Goal: Information Seeking & Learning: Learn about a topic

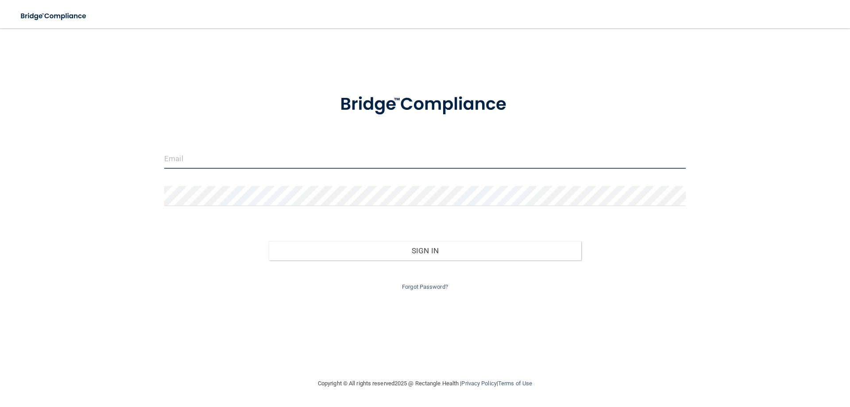
click at [178, 155] on input "email" at bounding box center [424, 159] width 521 height 20
type input "[EMAIL_ADDRESS][DOMAIN_NAME]"
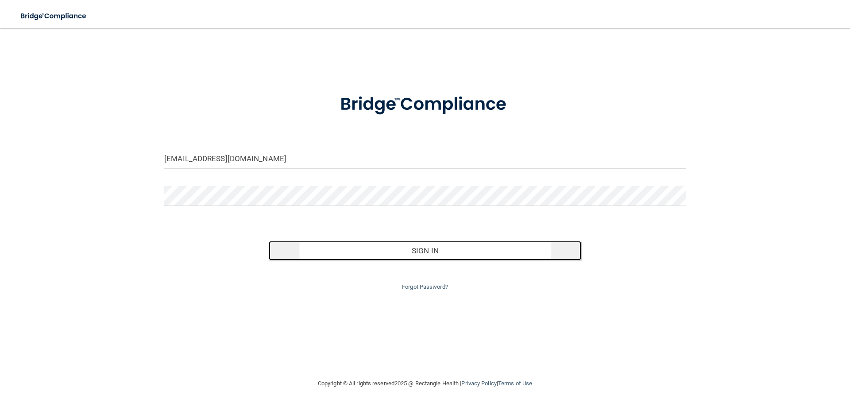
click at [314, 252] on button "Sign In" at bounding box center [425, 250] width 313 height 19
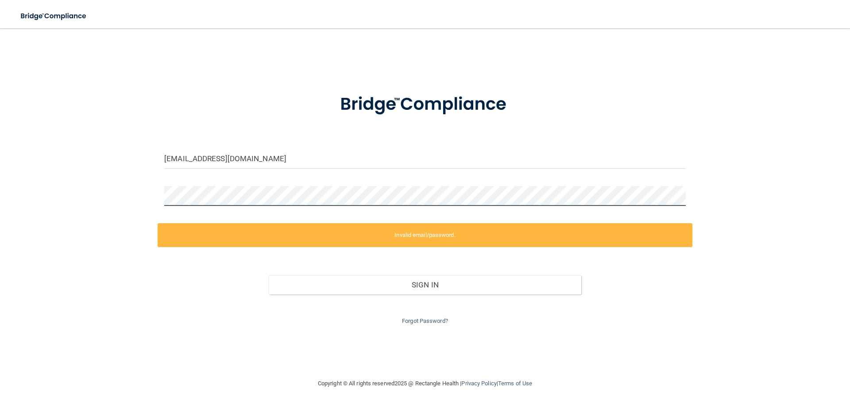
click at [151, 197] on div "[EMAIL_ADDRESS][DOMAIN_NAME] Invalid email/password. You don't have permission …" at bounding box center [425, 203] width 815 height 332
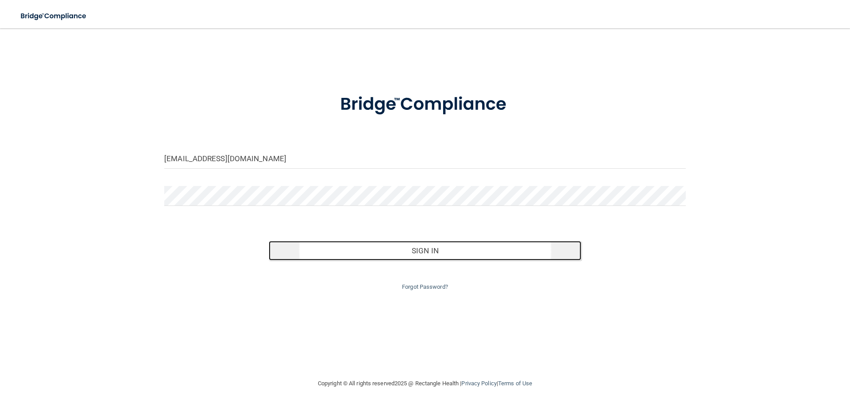
click at [399, 254] on button "Sign In" at bounding box center [425, 250] width 313 height 19
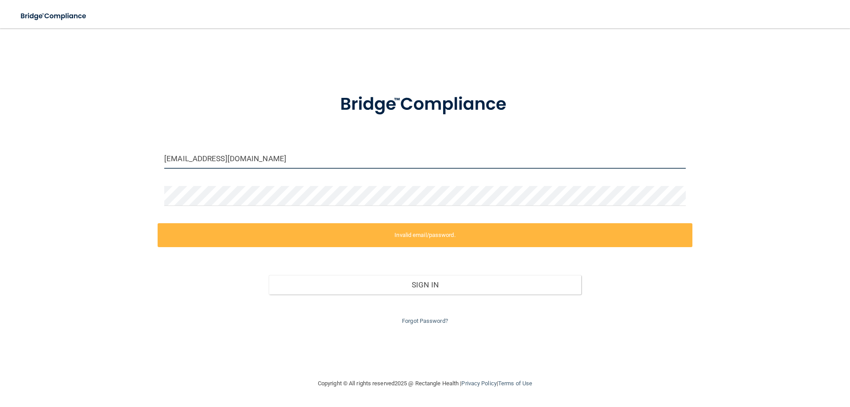
drag, startPoint x: 301, startPoint y: 163, endPoint x: 135, endPoint y: 144, distance: 167.1
click at [135, 144] on div "[EMAIL_ADDRESS][DOMAIN_NAME] Invalid email/password. You don't have permission …" at bounding box center [425, 203] width 815 height 332
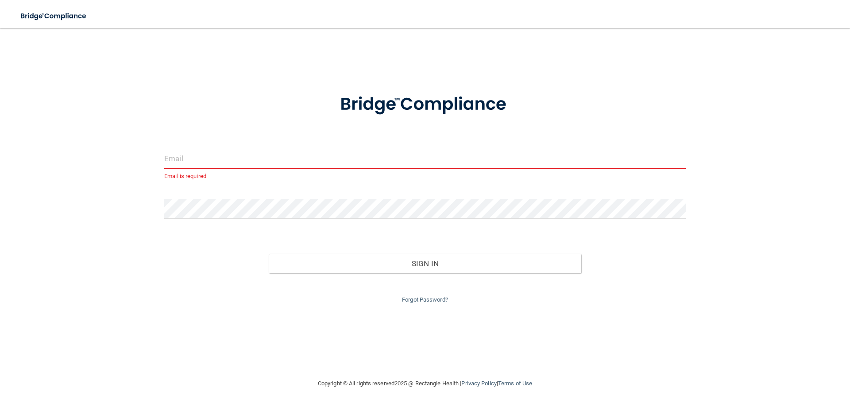
click at [82, 162] on div "Email is required Invalid email/password. You don't have permission to access t…" at bounding box center [425, 203] width 815 height 332
click at [216, 164] on input "email" at bounding box center [424, 159] width 521 height 20
click at [181, 260] on div "Sign In" at bounding box center [425, 254] width 535 height 37
drag, startPoint x: 194, startPoint y: 162, endPoint x: 189, endPoint y: 161, distance: 5.8
click at [191, 164] on input "email" at bounding box center [424, 159] width 521 height 20
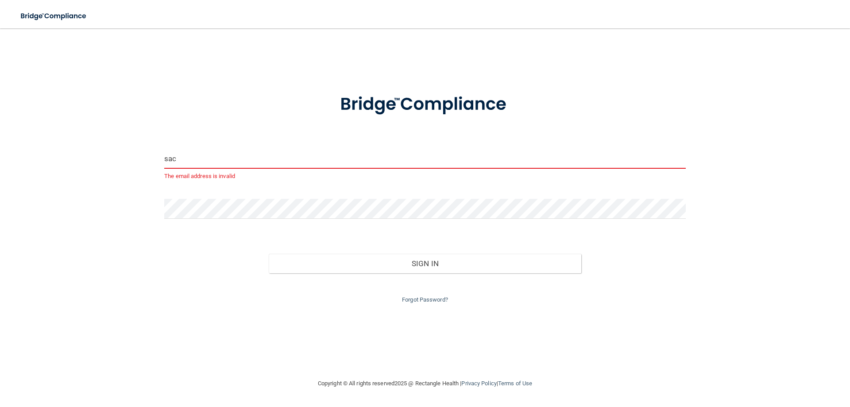
type input "[EMAIL_ADDRESS][DOMAIN_NAME]"
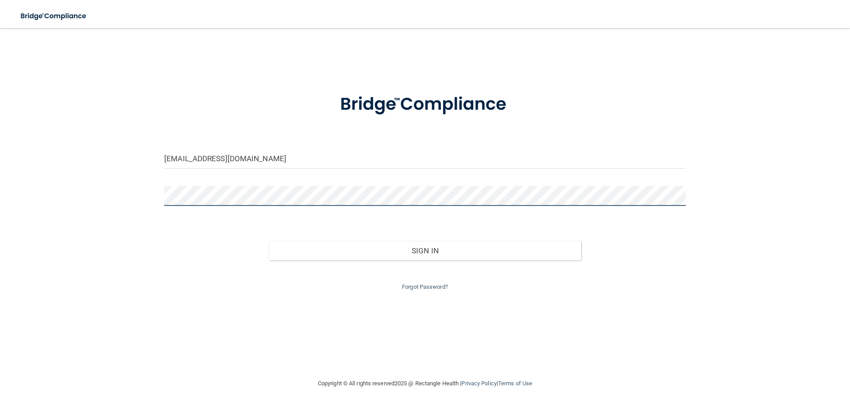
click at [14, 197] on main "[EMAIL_ADDRESS][DOMAIN_NAME] Invalid email/password. You don't have permission …" at bounding box center [425, 217] width 850 height 378
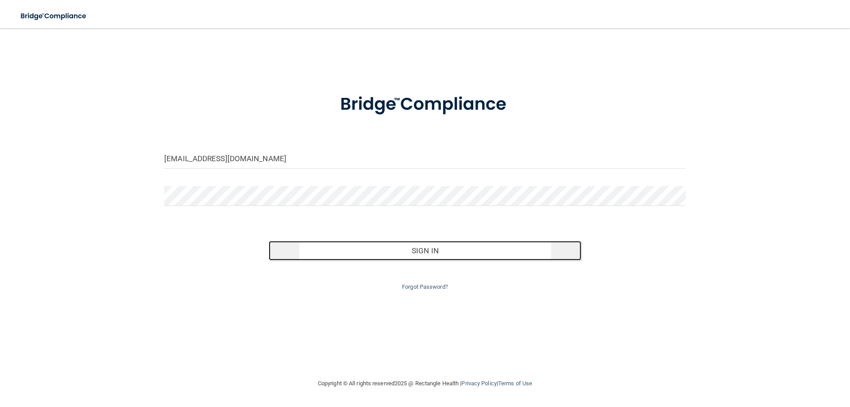
click at [335, 252] on button "Sign In" at bounding box center [425, 250] width 313 height 19
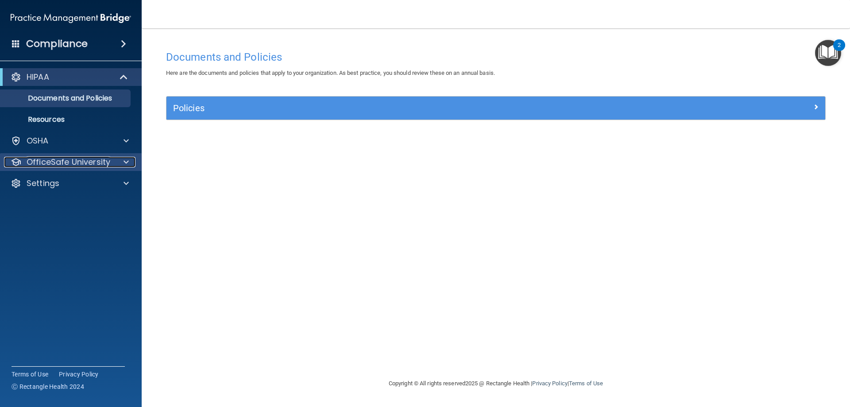
click at [80, 159] on p "OfficeSafe University" at bounding box center [69, 162] width 84 height 11
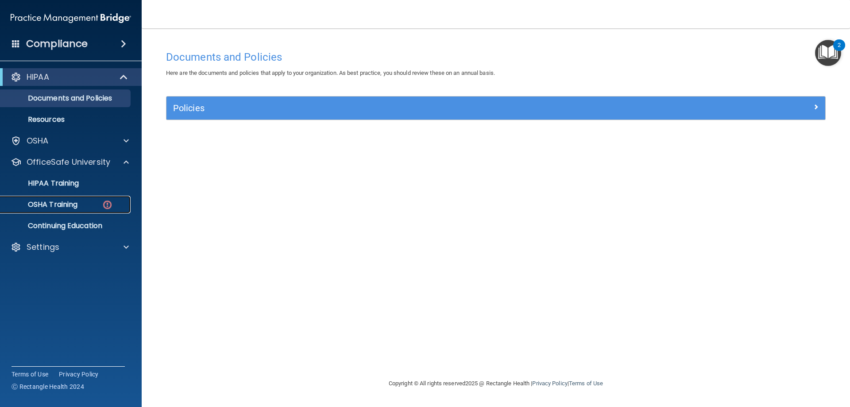
click at [85, 205] on div "OSHA Training" at bounding box center [66, 204] width 121 height 9
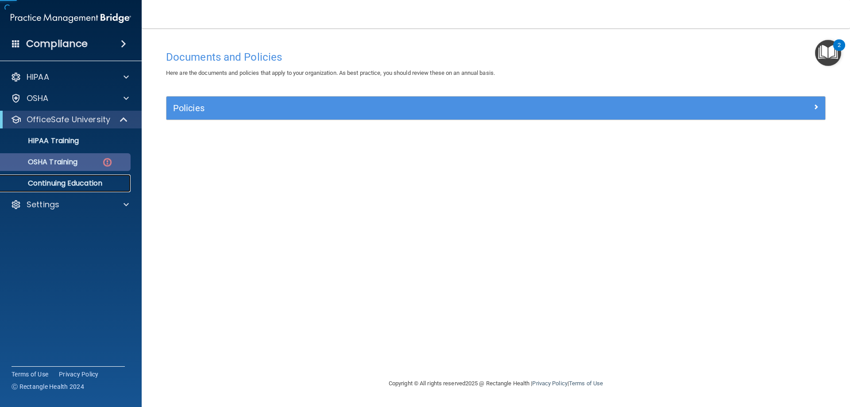
click at [85, 205] on div "HIPAA Documents and Policies Report an Incident Business Associates Emergency P…" at bounding box center [71, 143] width 142 height 156
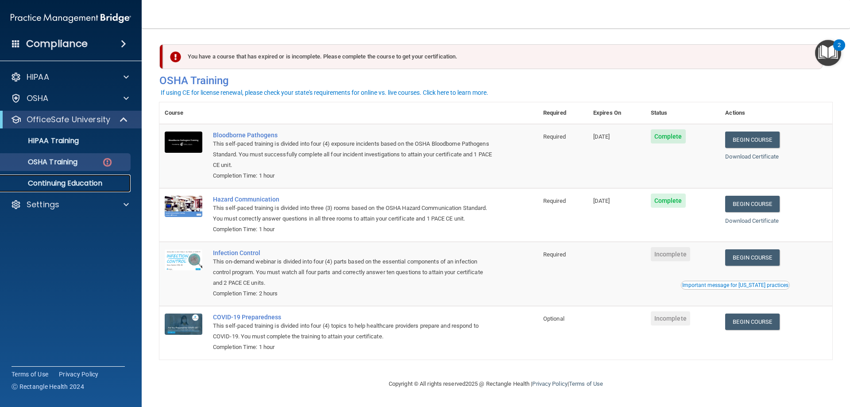
scroll to position [11, 0]
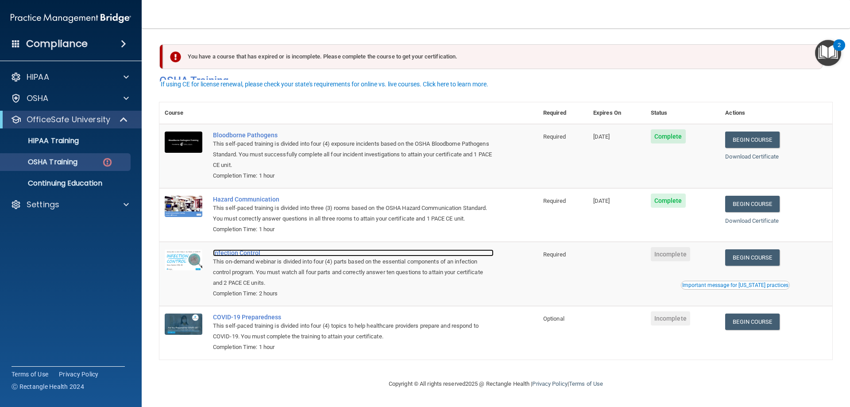
click at [251, 254] on div "Infection Control" at bounding box center [353, 252] width 281 height 7
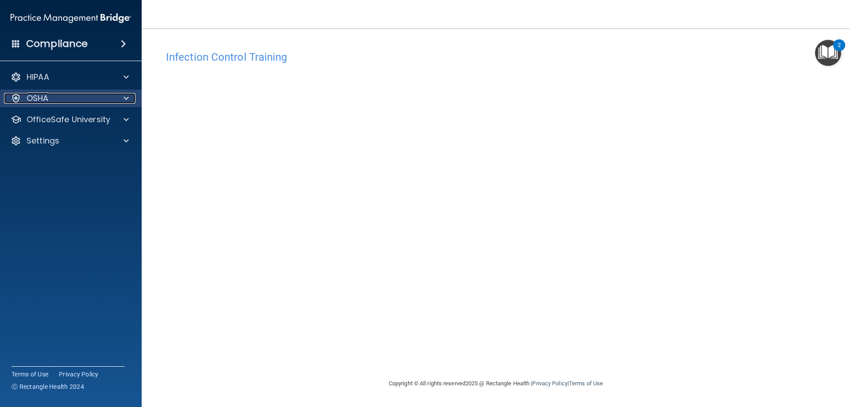
click at [87, 93] on div "OSHA" at bounding box center [59, 98] width 110 height 11
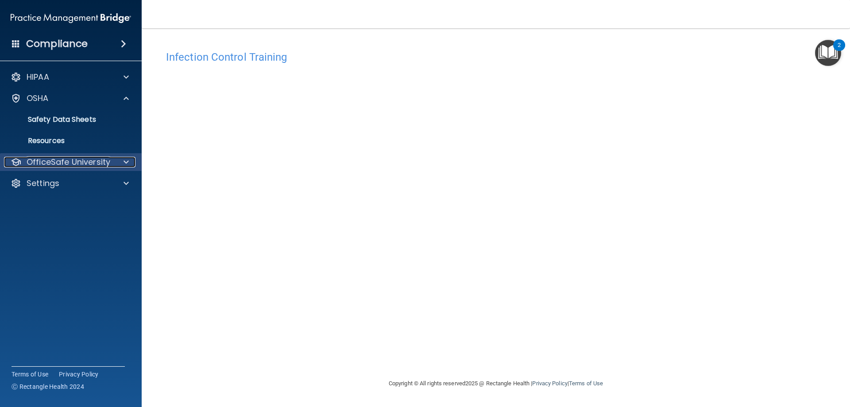
click at [86, 158] on p "OfficeSafe University" at bounding box center [69, 162] width 84 height 11
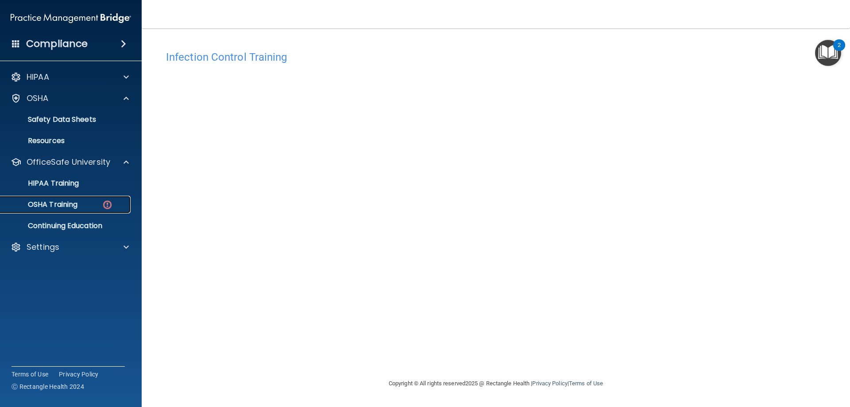
click at [75, 205] on p "OSHA Training" at bounding box center [42, 204] width 72 height 9
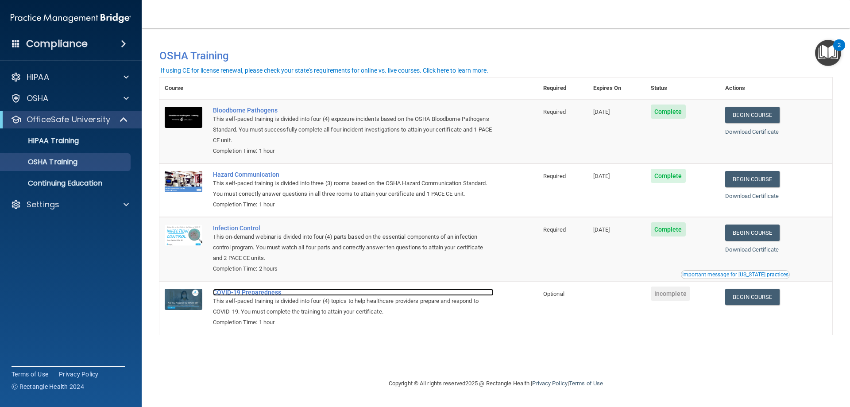
click at [256, 293] on div "COVID-19 Preparedness" at bounding box center [353, 292] width 281 height 7
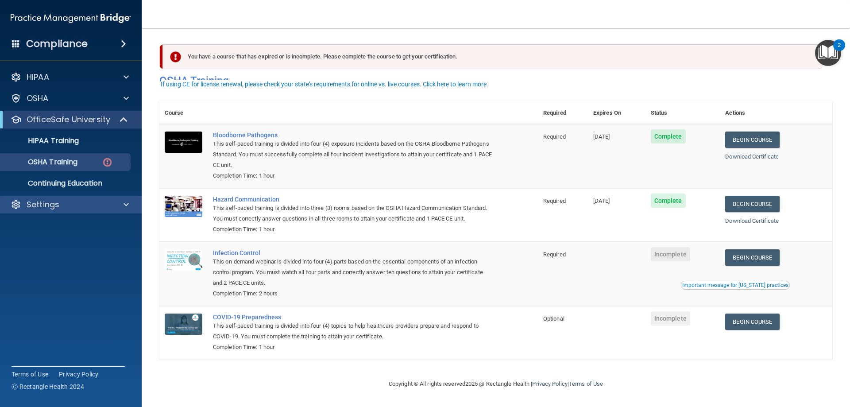
scroll to position [11, 0]
click at [58, 208] on p "Settings" at bounding box center [43, 204] width 33 height 11
click at [59, 245] on p "Sign Out" at bounding box center [66, 247] width 121 height 9
